Goal: Task Accomplishment & Management: Manage account settings

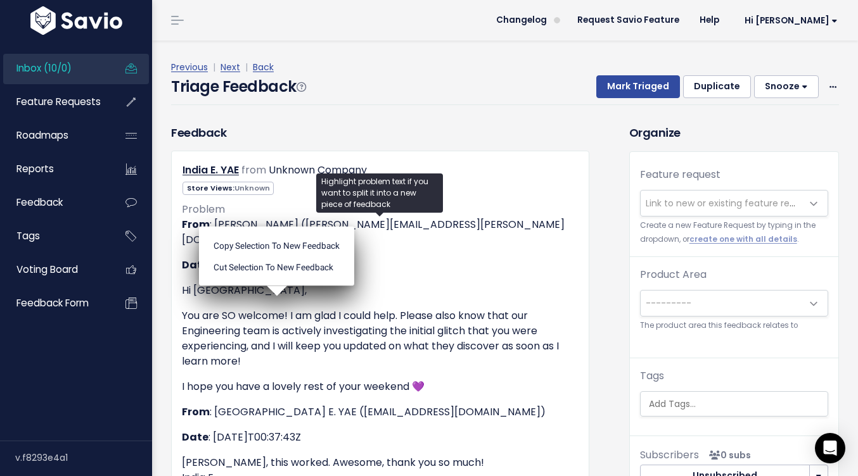
scroll to position [79, 0]
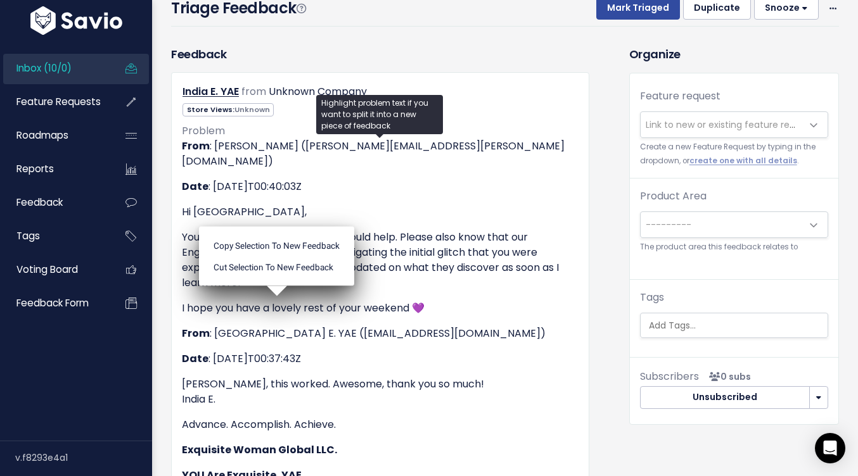
click at [447, 377] on p "Maleah, this worked. Awesome, thank you so much! India E." at bounding box center [380, 392] width 396 height 30
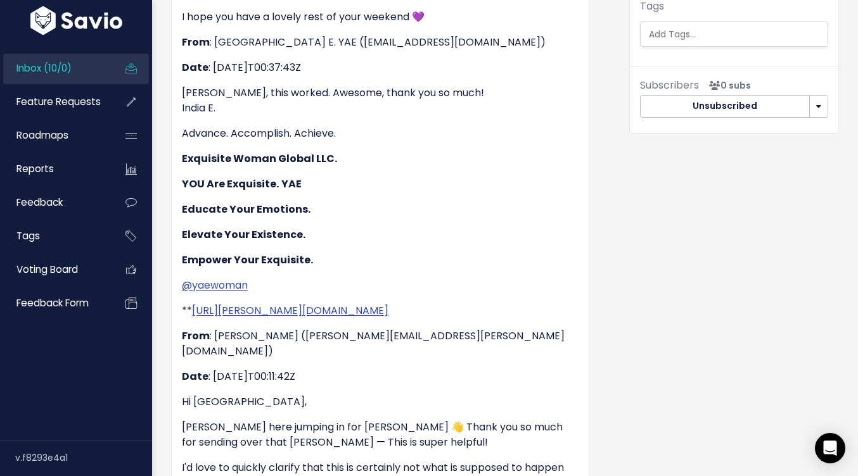
scroll to position [0, 0]
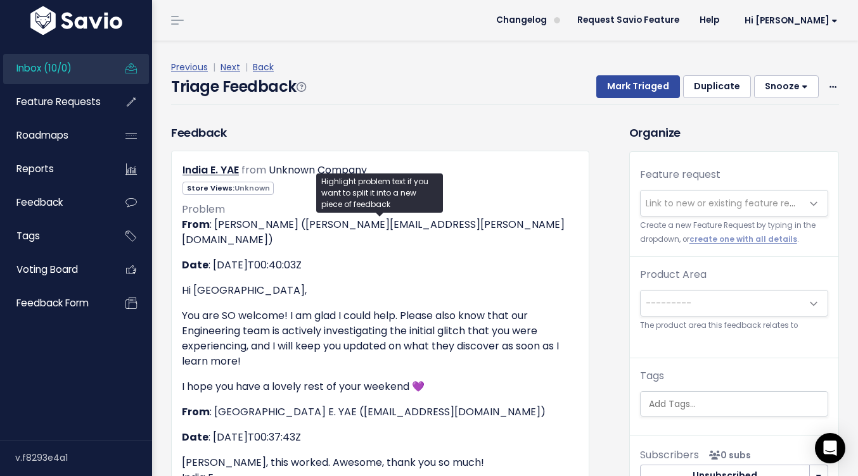
click at [779, 212] on span "Link to new or existing feature request..." at bounding box center [721, 203] width 162 height 25
click at [103, 58] on link "Inbox (10/0)" at bounding box center [54, 68] width 102 height 29
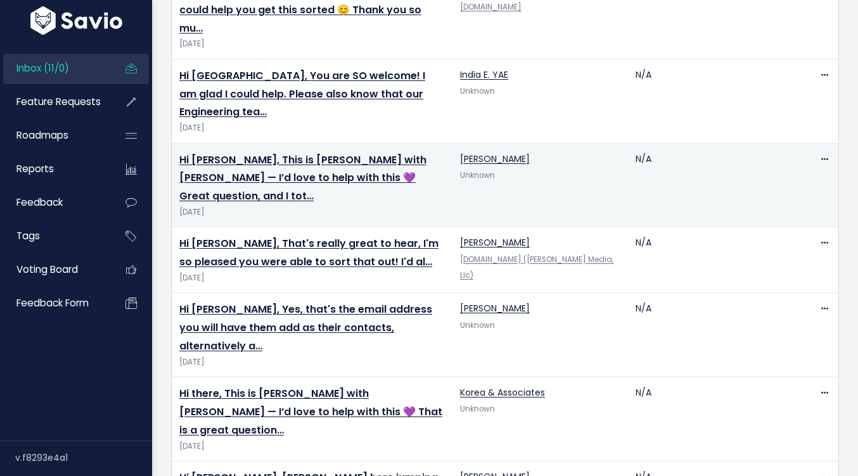
scroll to position [448, 0]
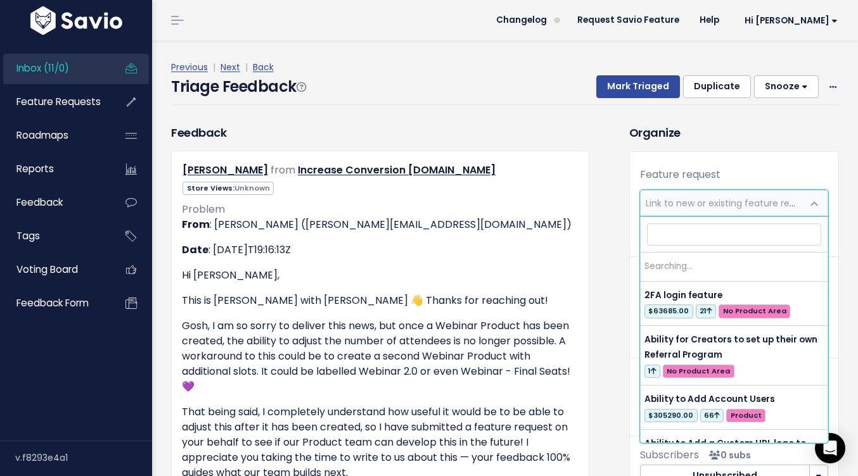
click at [667, 198] on span "Link to new or existing feature request..." at bounding box center [732, 203] width 175 height 13
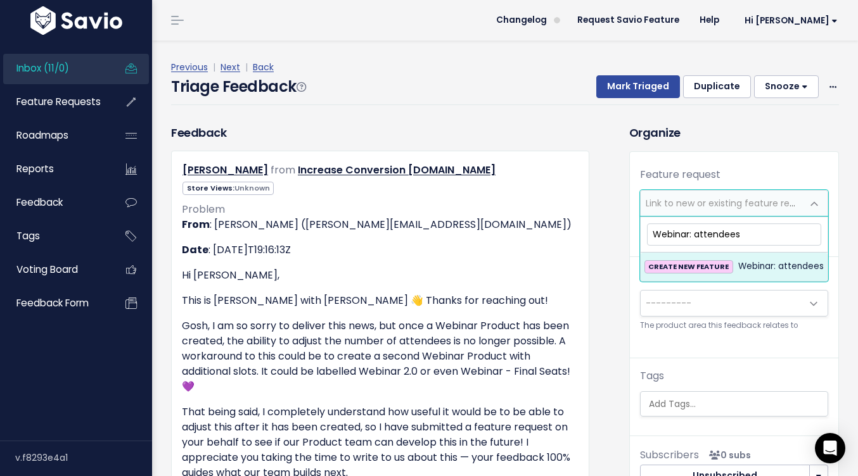
drag, startPoint x: 693, startPoint y: 235, endPoint x: 621, endPoint y: 229, distance: 72.4
click at [731, 236] on input "Webinar: attendees" at bounding box center [734, 235] width 174 height 22
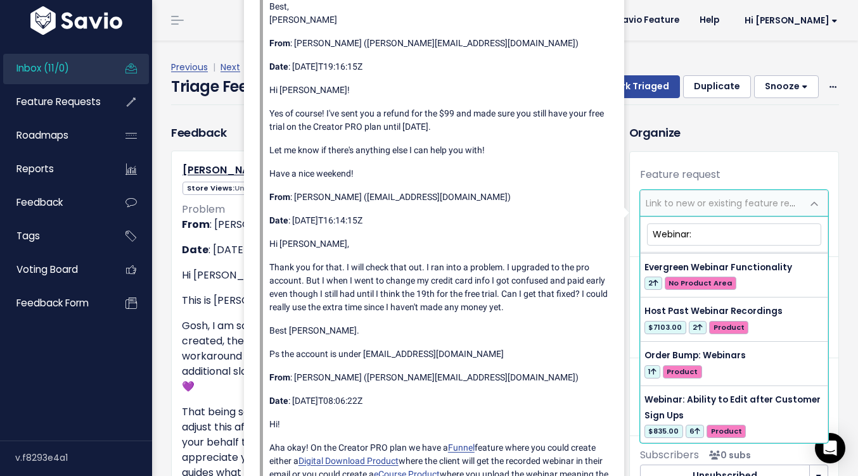
scroll to position [315, 0]
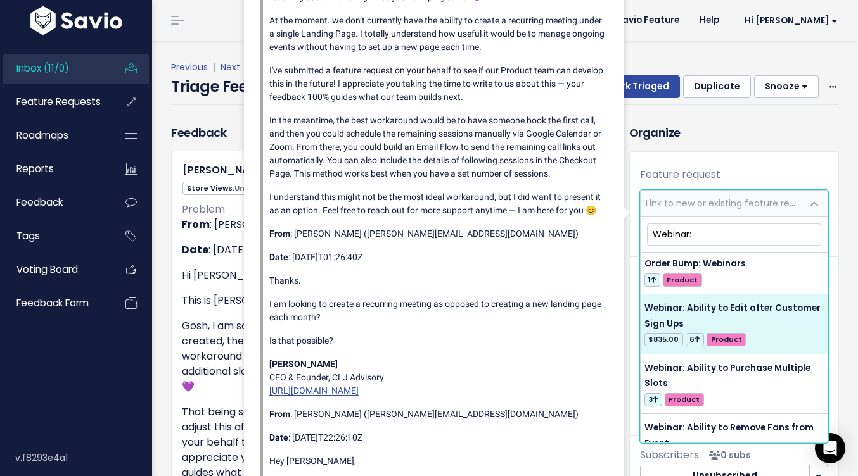
type input "Webinar:"
select select "55521"
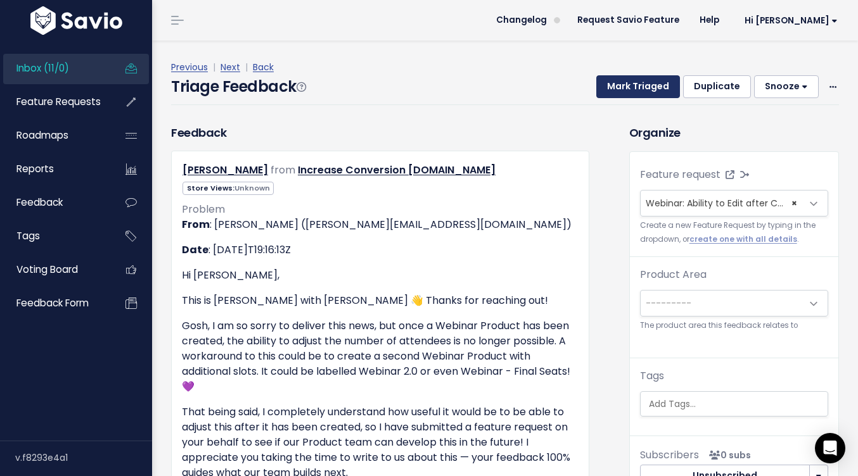
click at [647, 86] on button "Mark Triaged" at bounding box center [638, 86] width 84 height 23
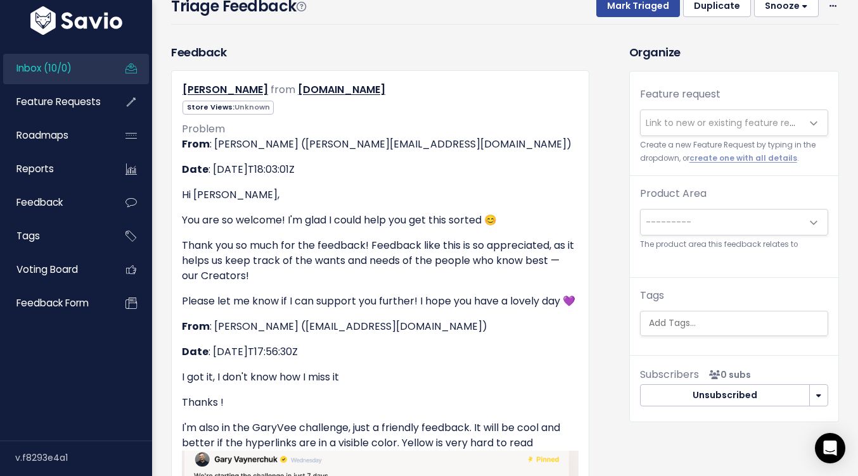
scroll to position [90, 0]
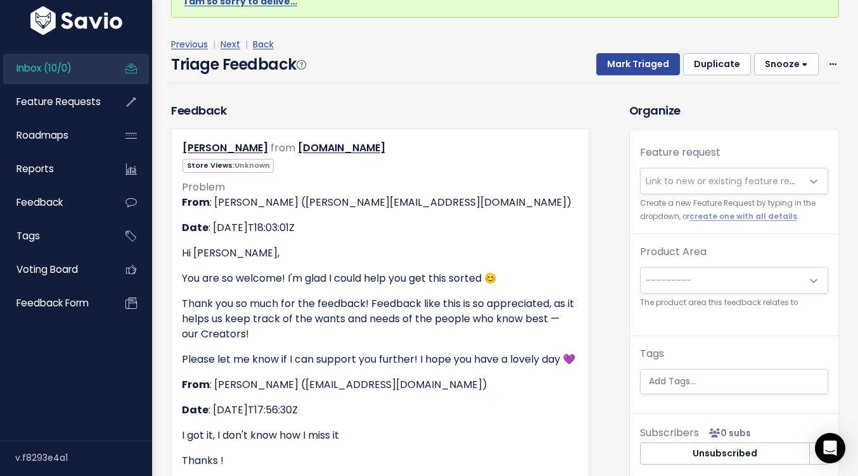
click at [687, 175] on span "Link to new or existing feature request..." at bounding box center [732, 181] width 175 height 13
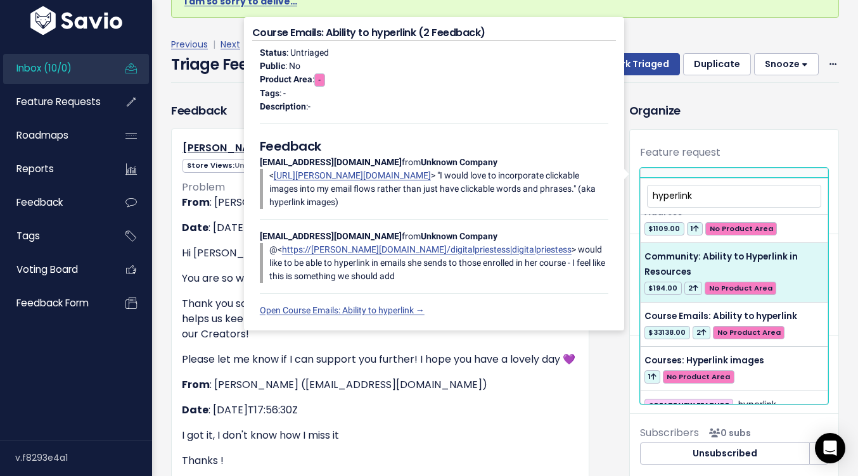
scroll to position [0, 0]
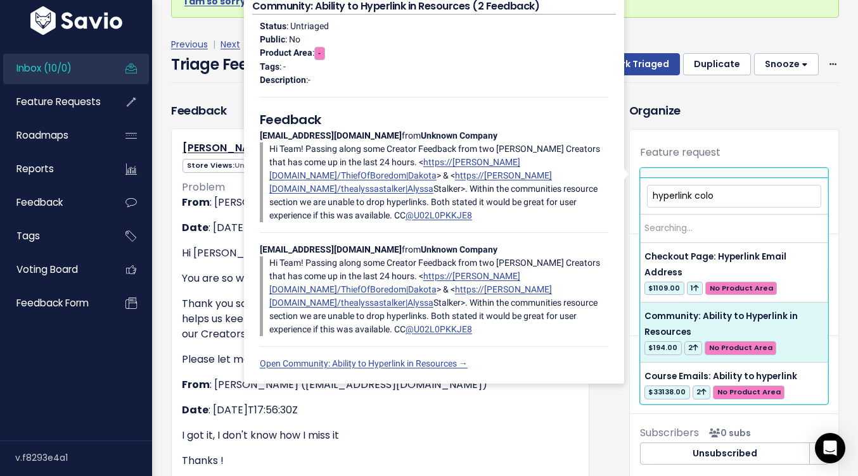
type input "hyperlink color"
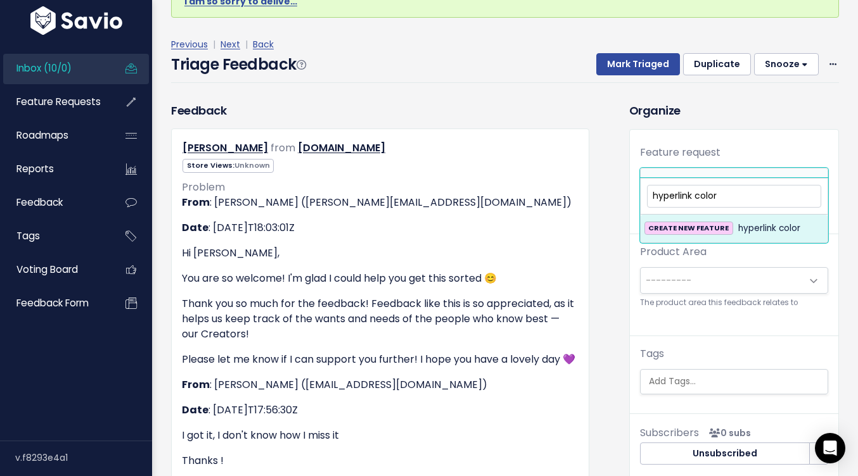
drag, startPoint x: 652, startPoint y: 192, endPoint x: 771, endPoint y: 227, distance: 123.6
click at [771, 227] on span "hyperlink color CREATE NEW FEATURE hyperlink color" at bounding box center [734, 210] width 188 height 65
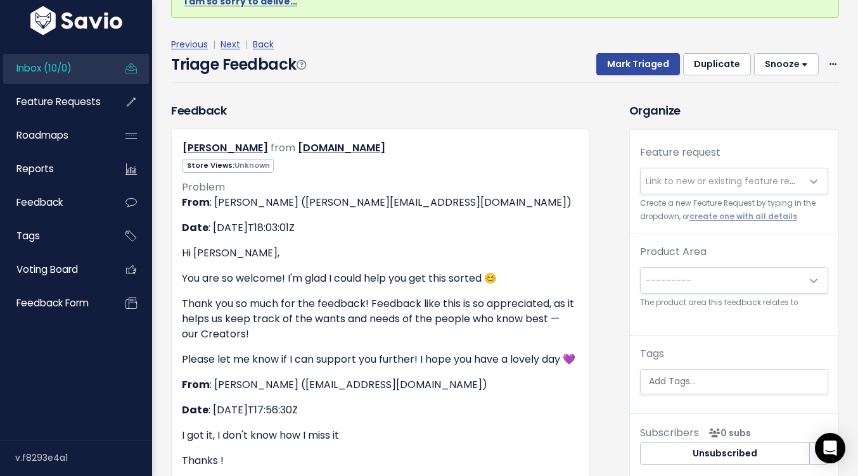
click at [683, 102] on h3 "Organize" at bounding box center [734, 110] width 210 height 17
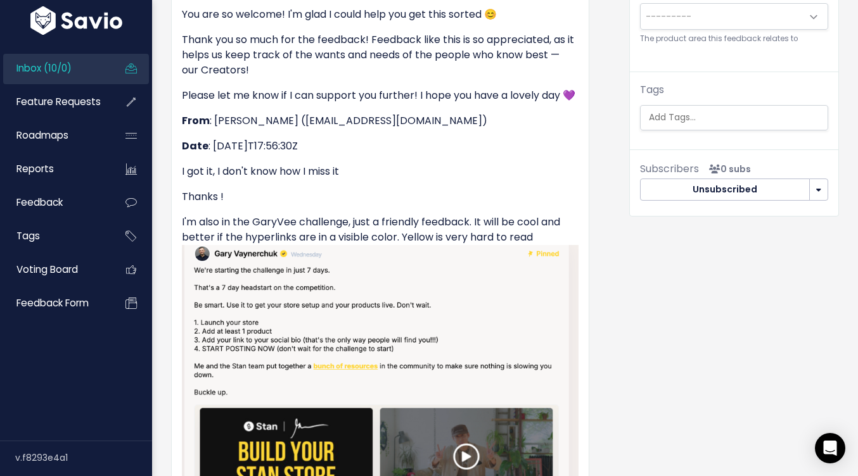
scroll to position [372, 0]
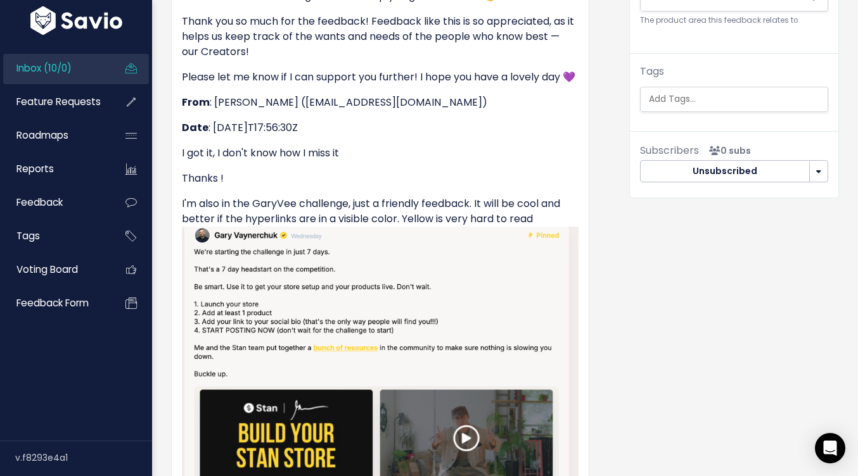
click at [358, 330] on img at bounding box center [380, 483] width 396 height 512
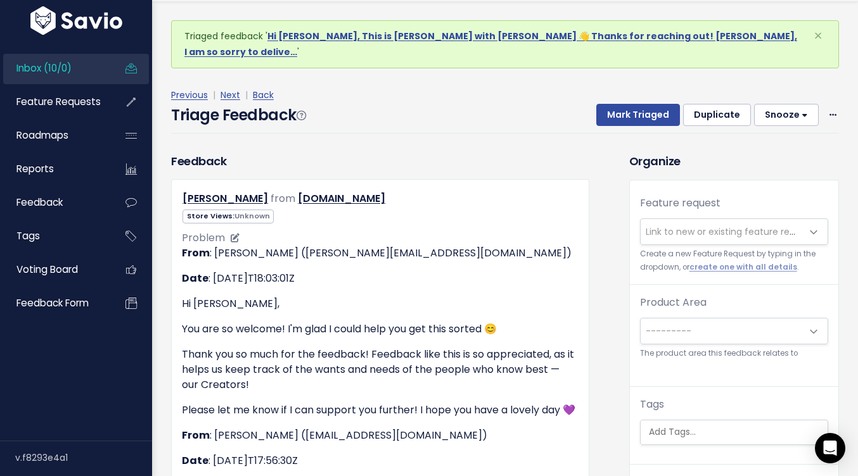
scroll to position [0, 0]
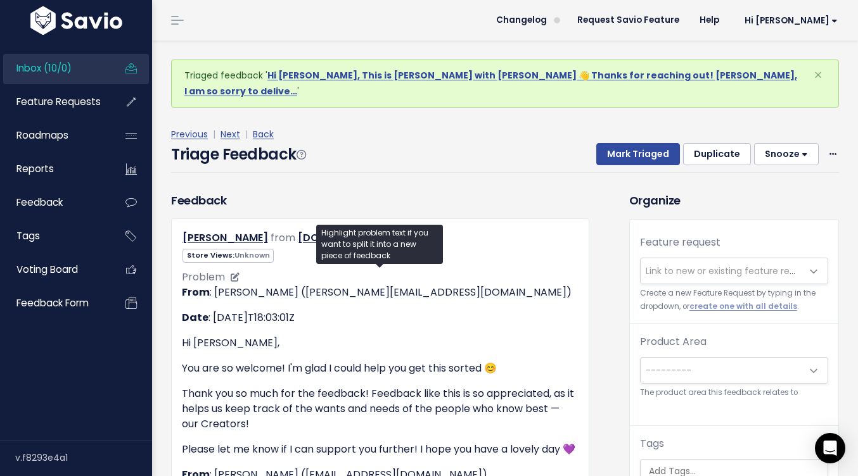
click at [377, 386] on p "Thank you so much for the feedback! Feedback like this is so appreciated, as it…" at bounding box center [380, 409] width 396 height 46
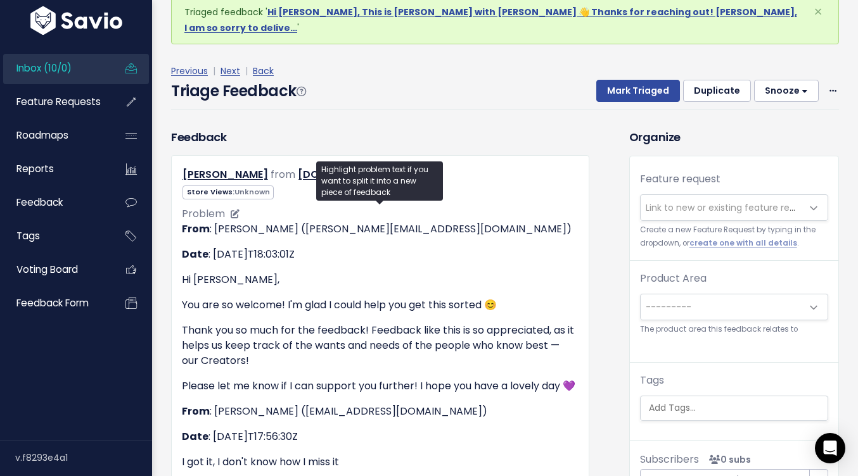
scroll to position [147, 0]
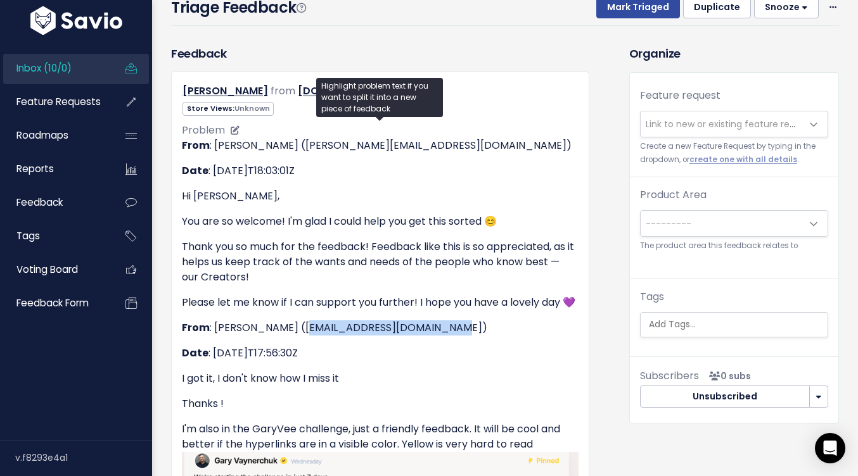
drag, startPoint x: 433, startPoint y: 314, endPoint x: 292, endPoint y: 315, distance: 141.2
click at [292, 320] on p "From : Youssef Toufik (contact@yousseftoufik.com)" at bounding box center [380, 327] width 396 height 15
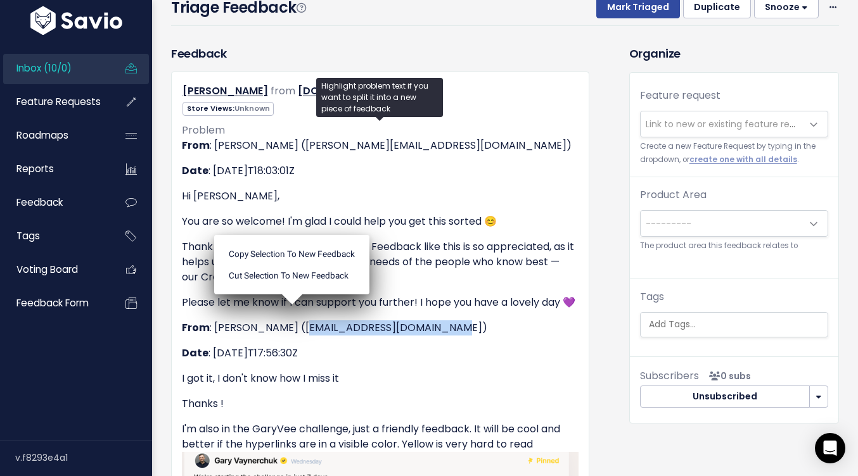
copy p "contact@yousseftoufik.com"
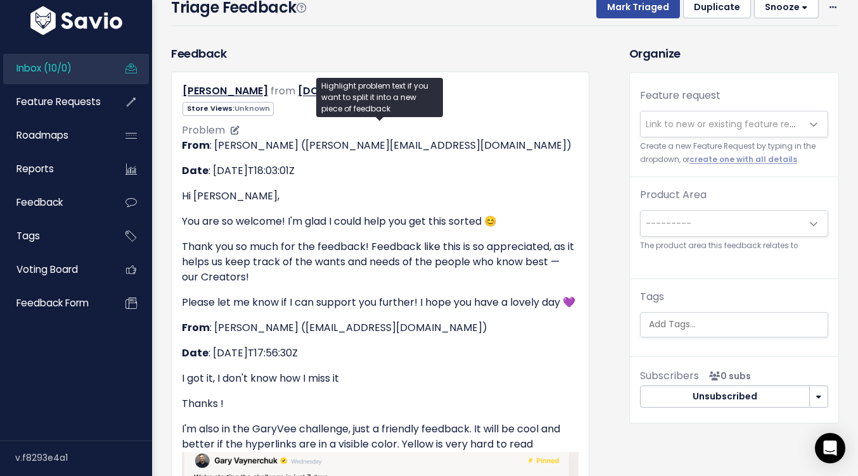
click at [571, 268] on p "Thank you so much for the feedback! Feedback like this is so appreciated, as it…" at bounding box center [380, 262] width 396 height 46
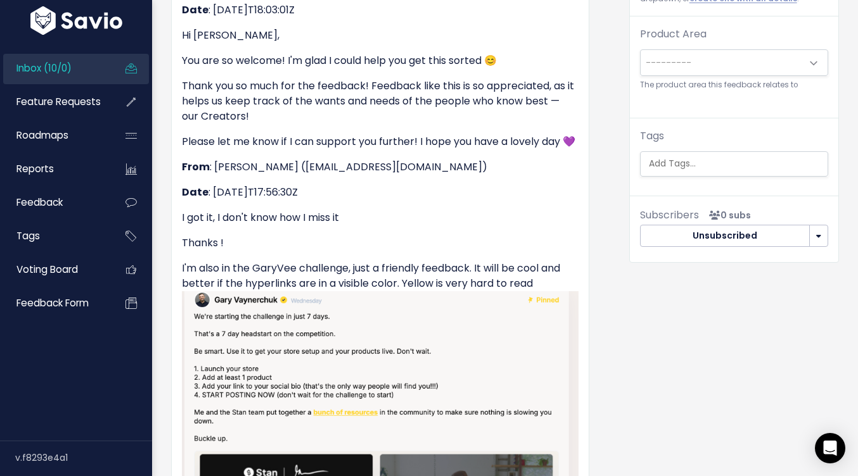
scroll to position [0, 0]
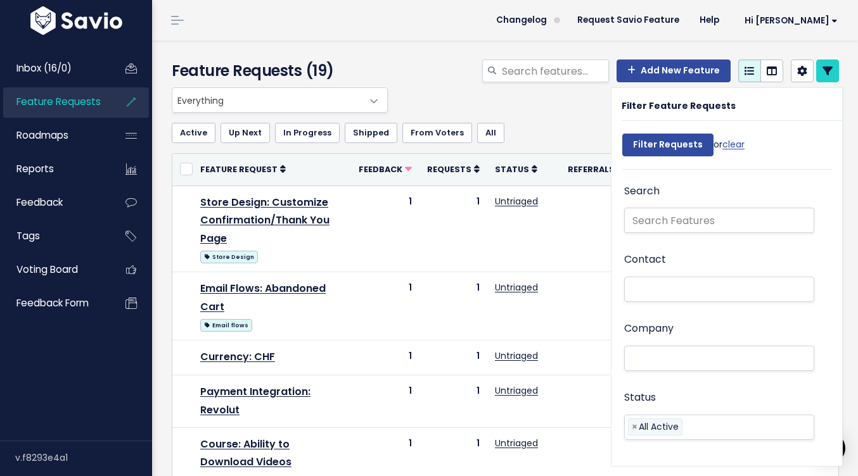
select select
